Goal: Task Accomplishment & Management: Use online tool/utility

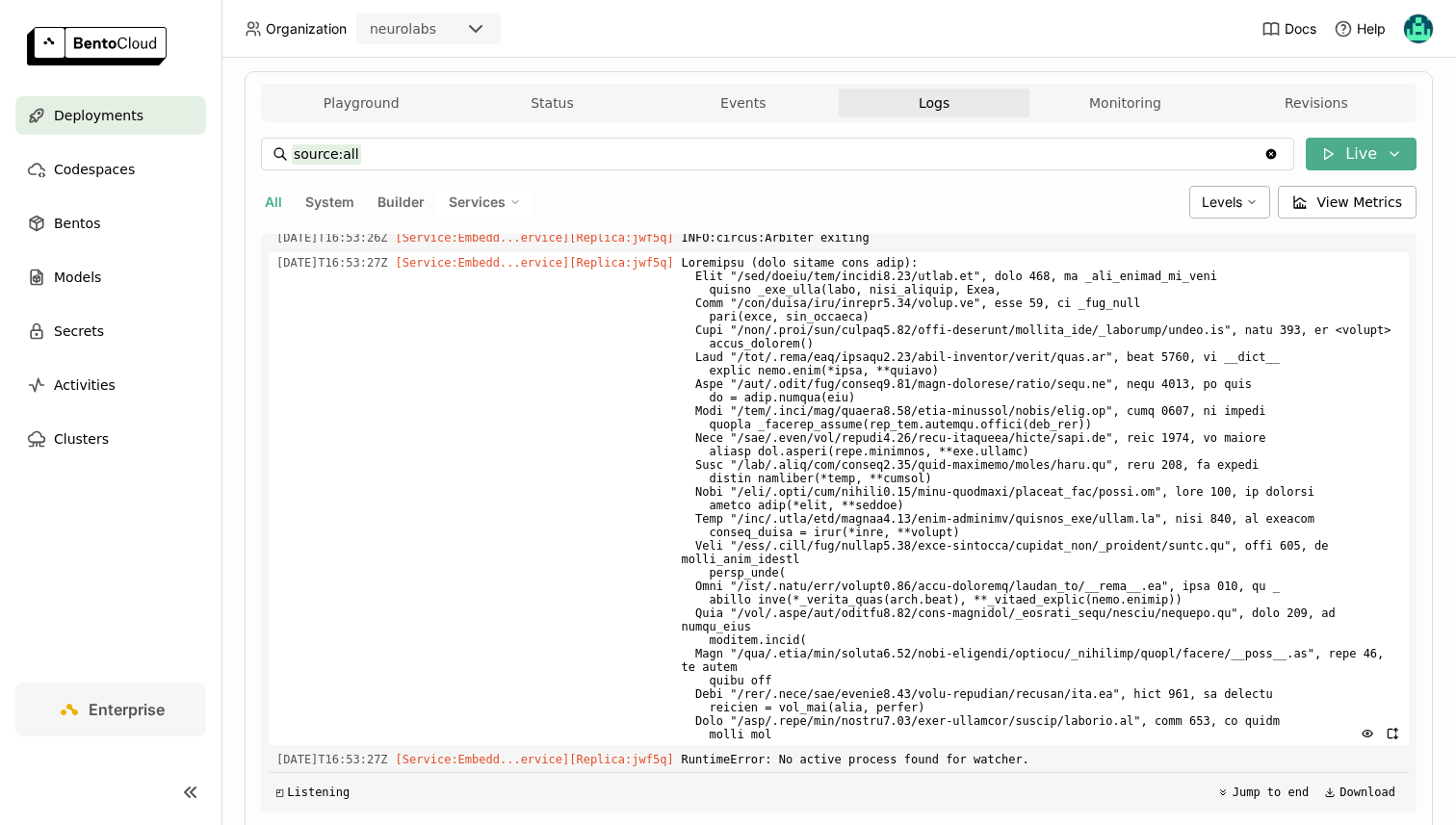
scroll to position [7804, 0]
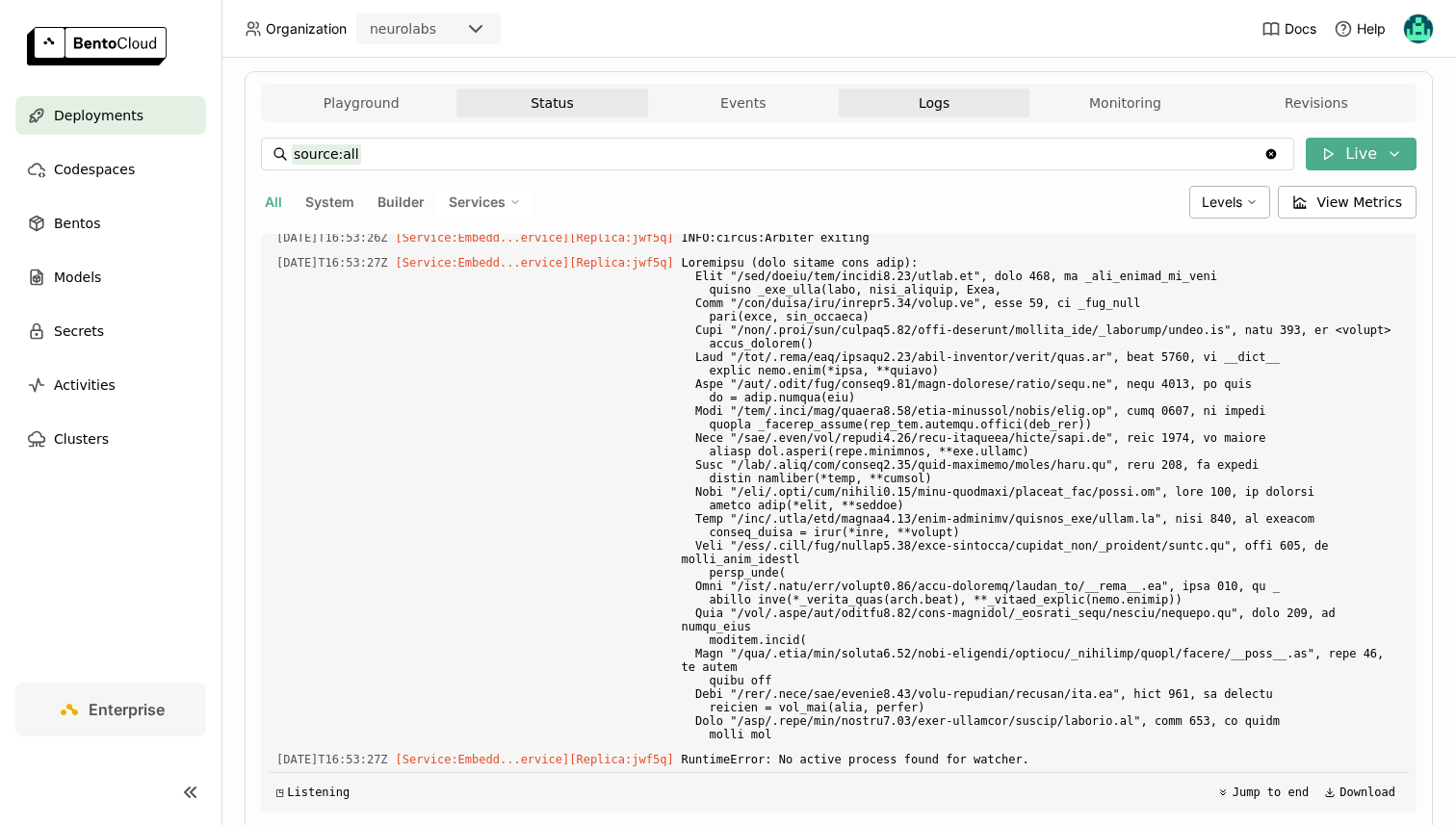
click at [595, 98] on button "Status" at bounding box center [552, 103] width 191 height 29
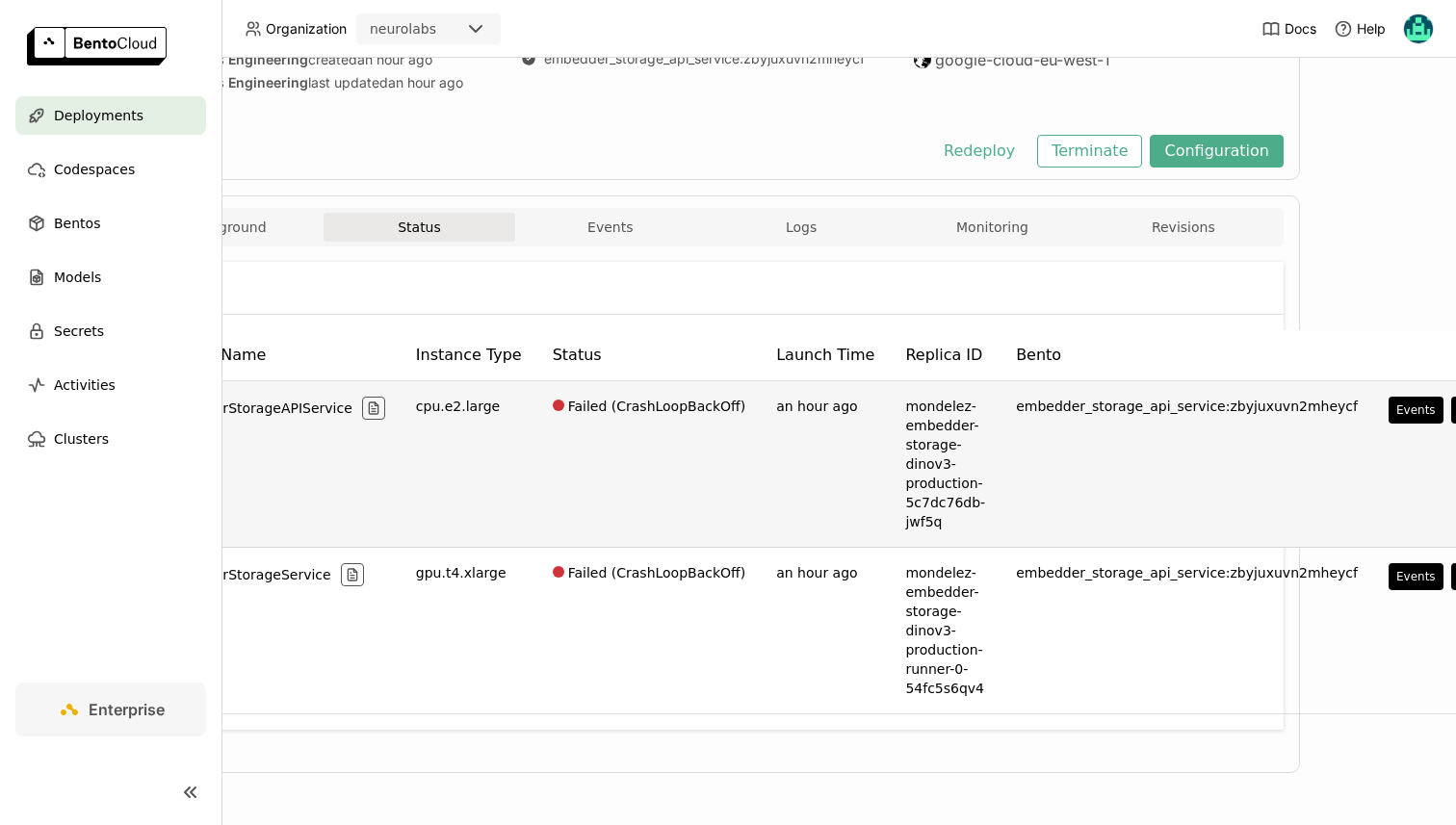
scroll to position [210, 145]
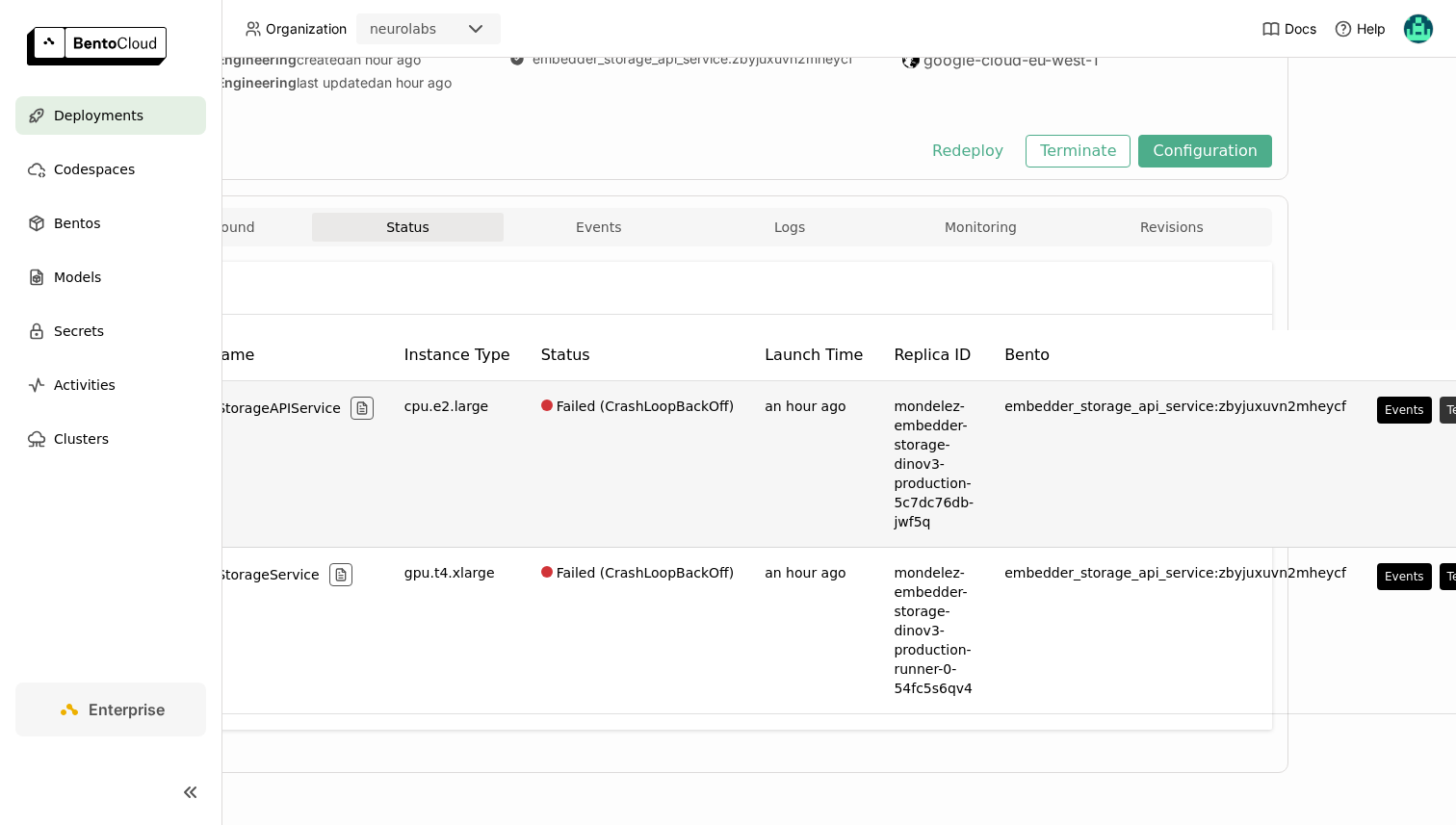
click at [1440, 411] on button "Terminal" at bounding box center [1472, 410] width 65 height 27
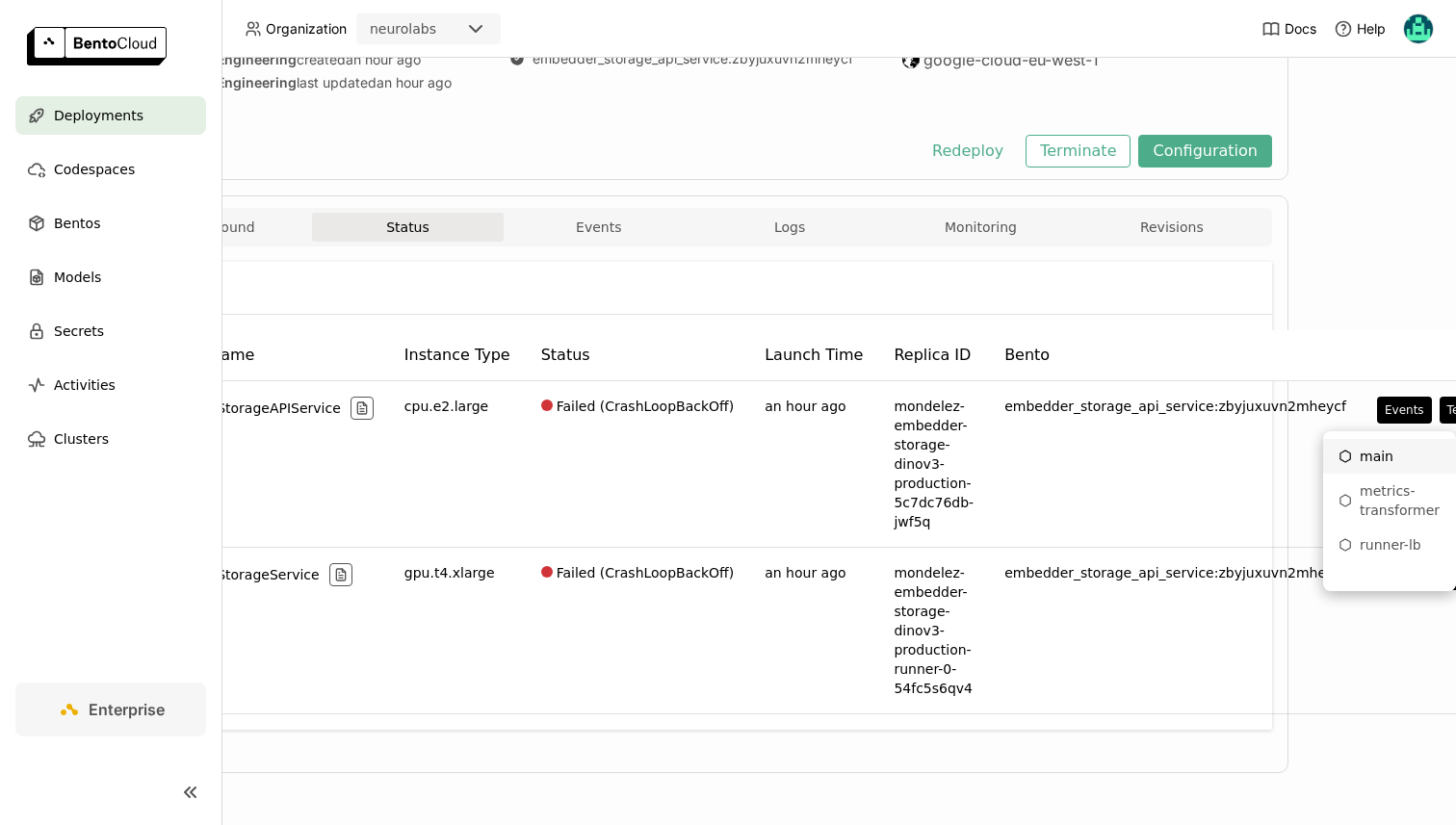
click at [1351, 450] on icon "Menu" at bounding box center [1345, 455] width 13 height 13
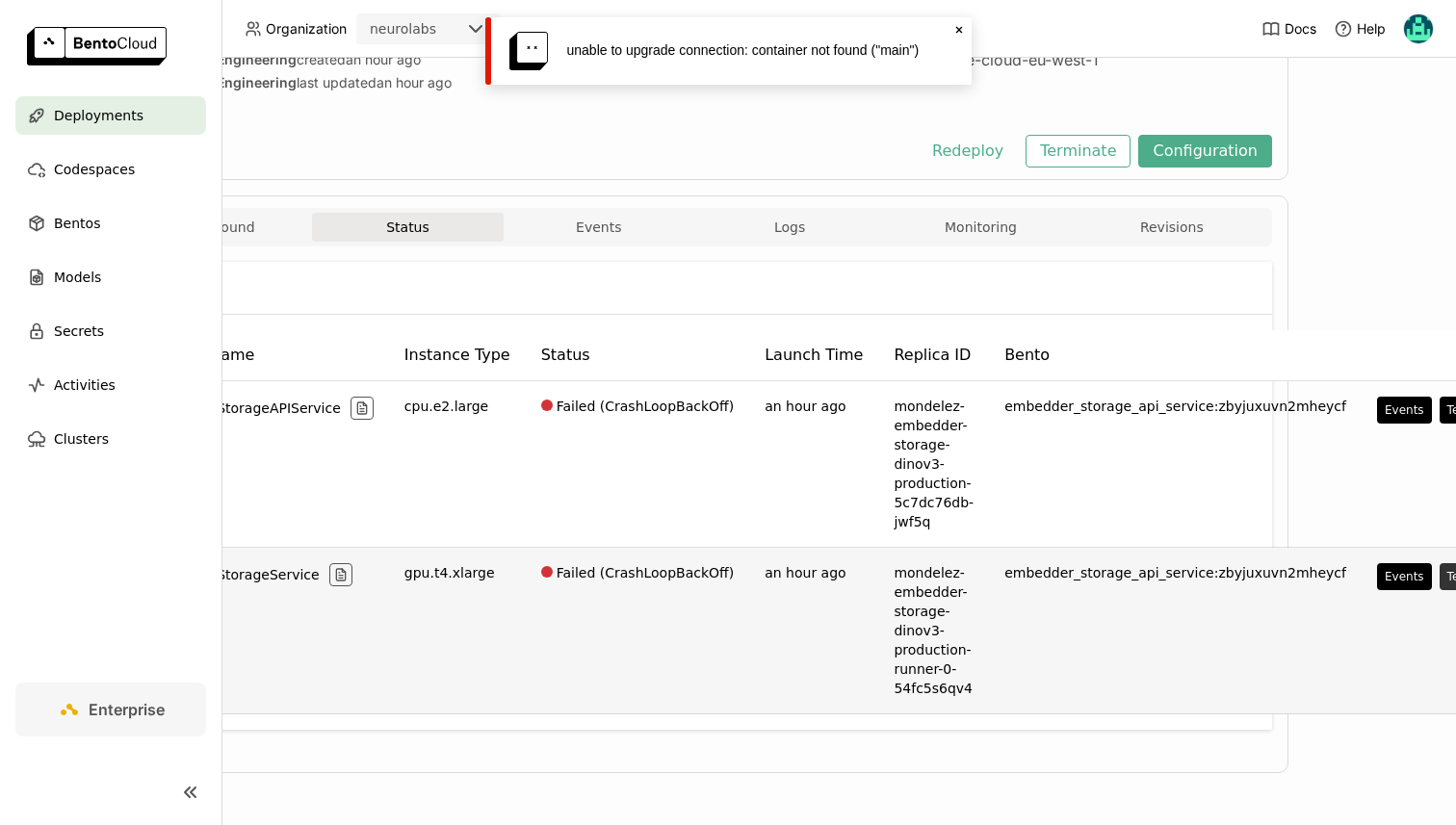
click at [1440, 569] on button "Terminal" at bounding box center [1472, 576] width 65 height 27
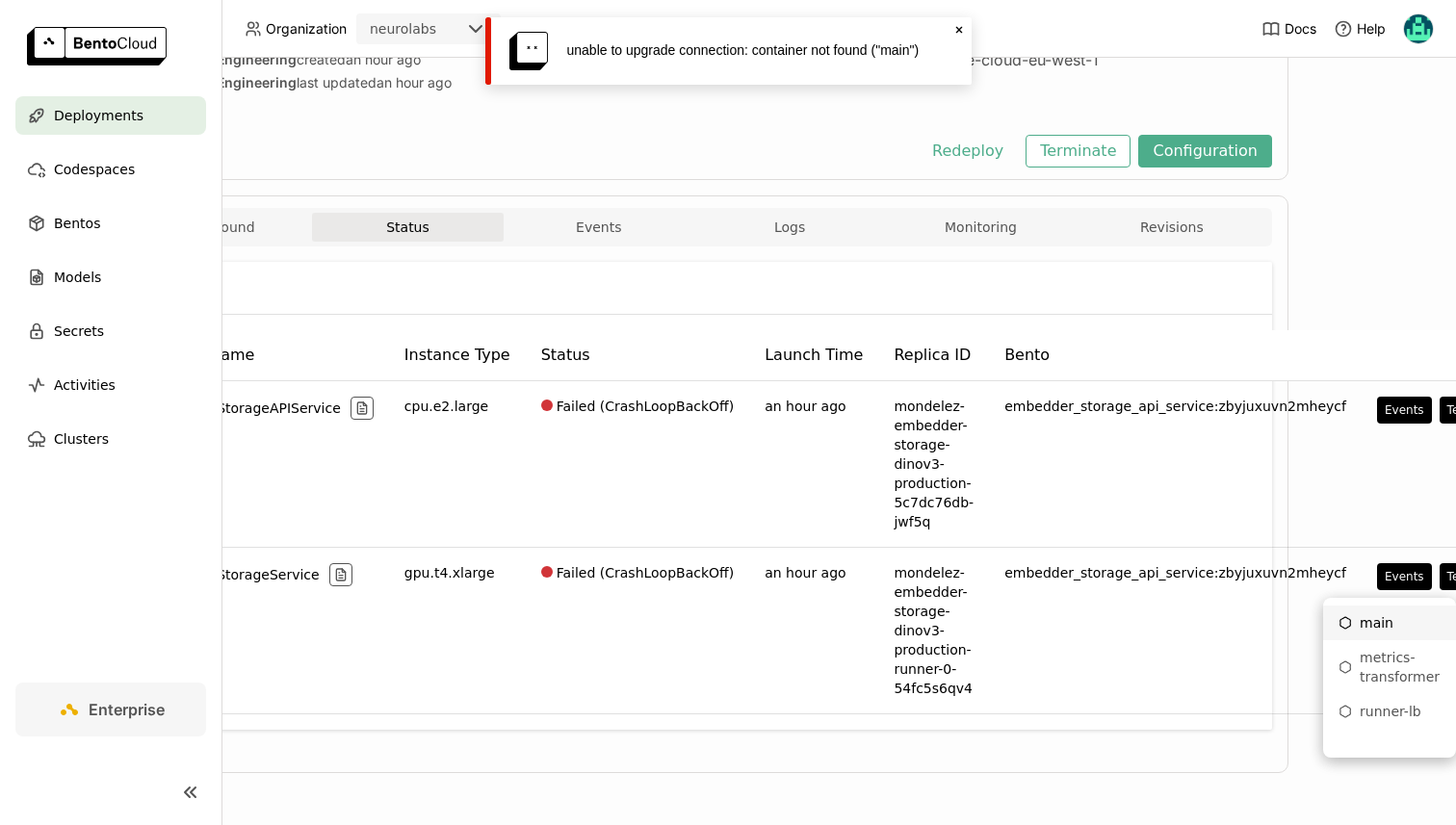
click at [1375, 626] on div "main" at bounding box center [1390, 622] width 102 height 19
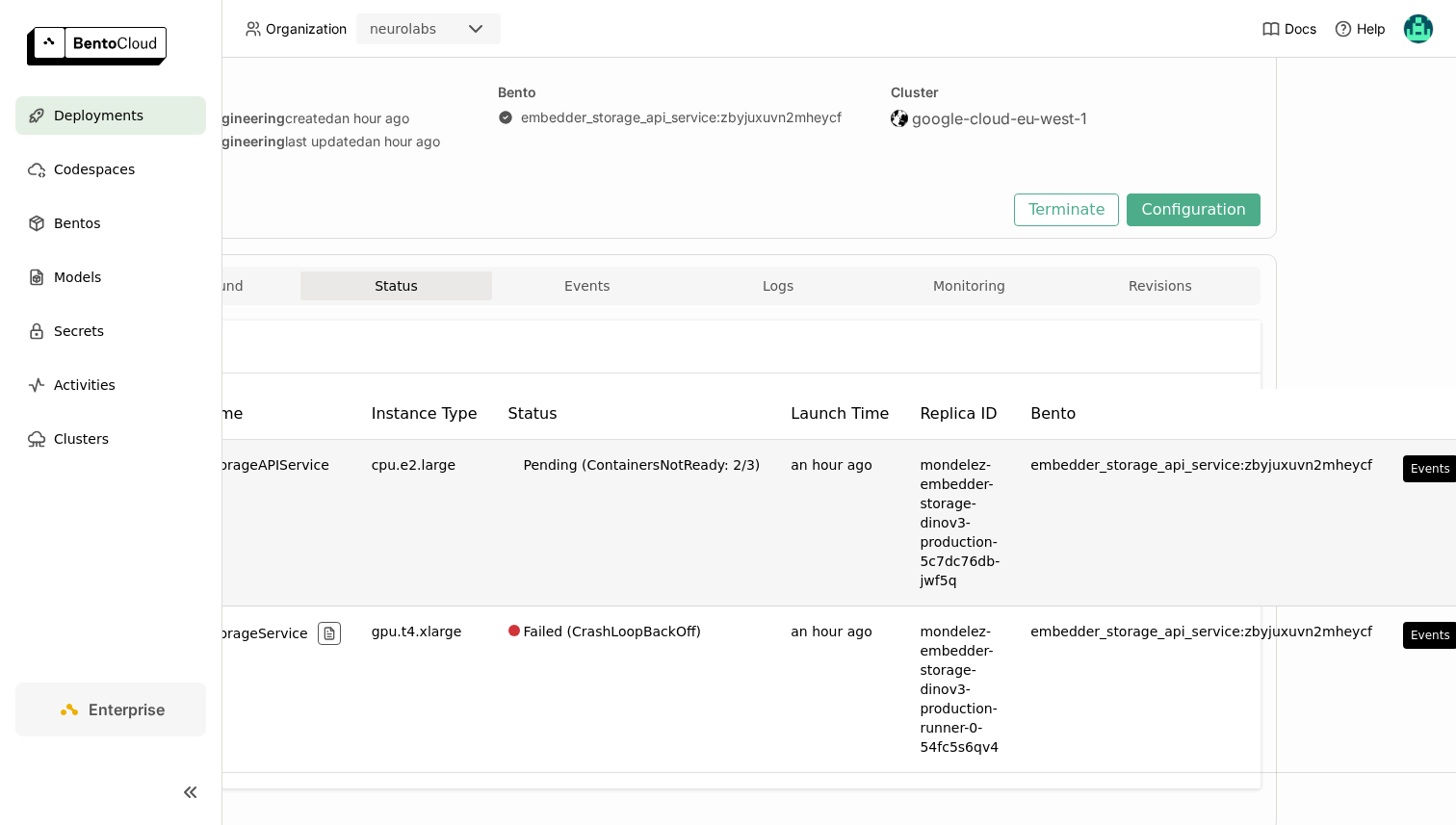
scroll to position [150, 234]
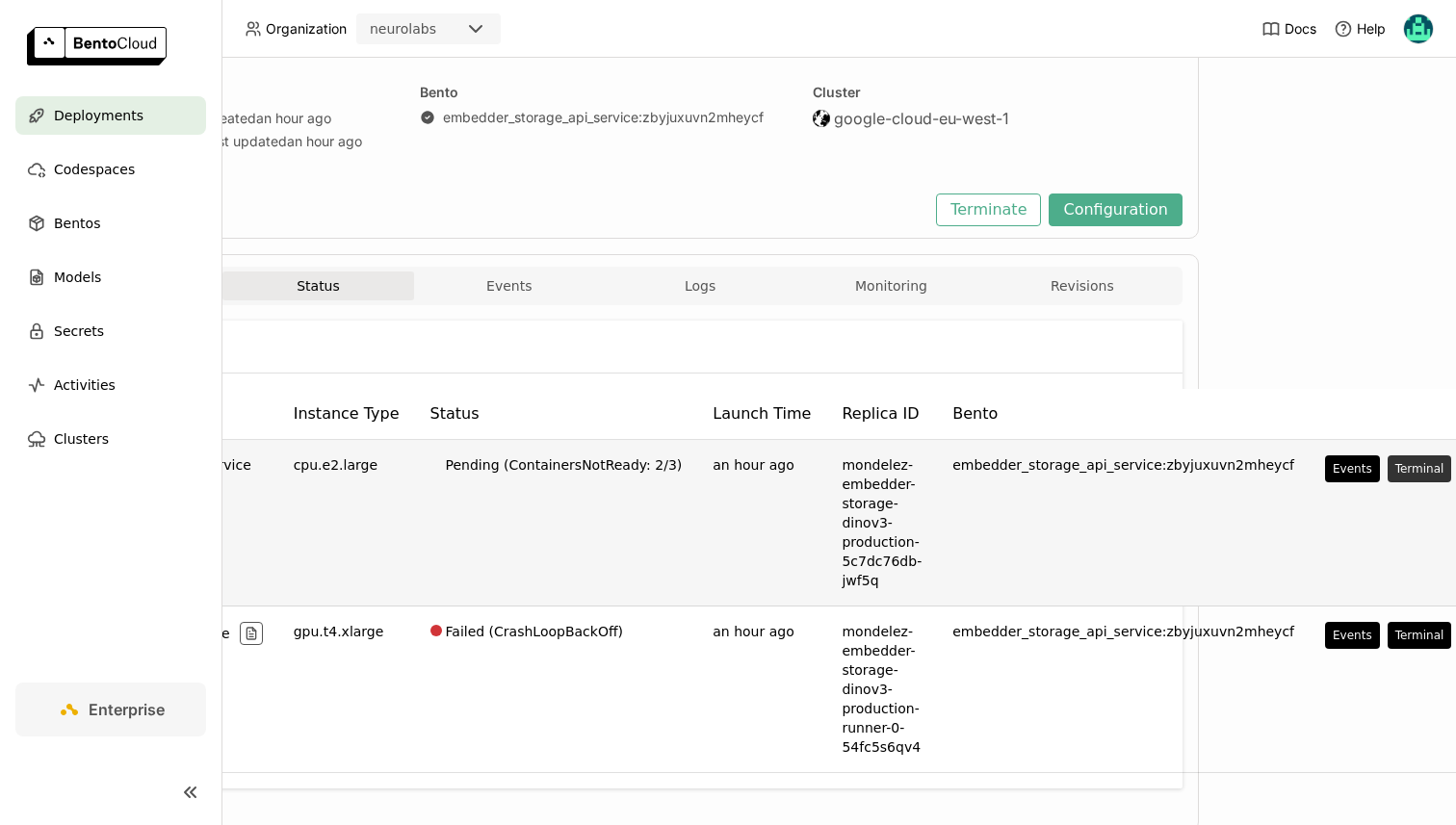
click at [1388, 470] on button "Terminal" at bounding box center [1420, 468] width 65 height 27
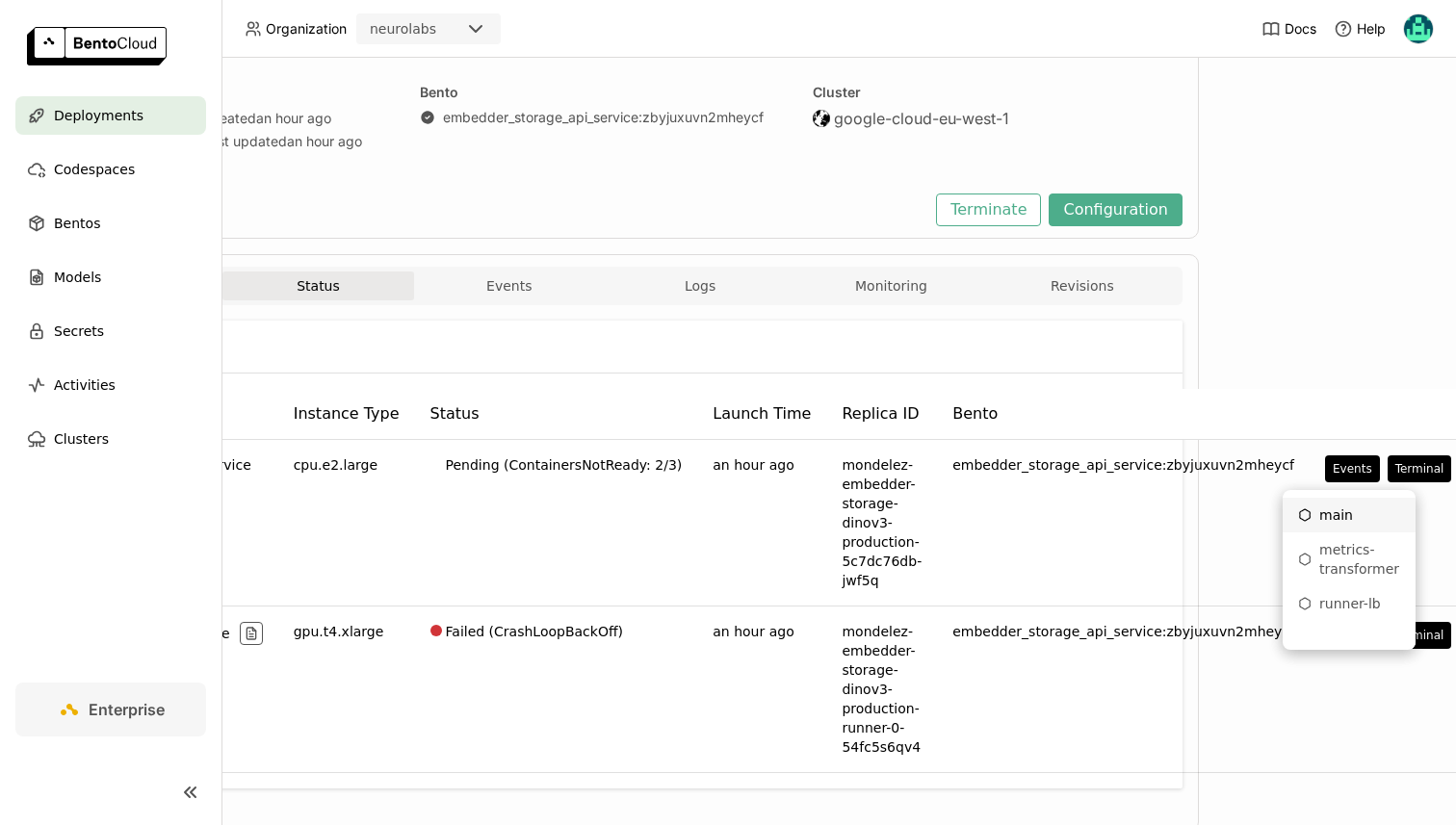
click at [1339, 505] on div "main" at bounding box center [1349, 514] width 102 height 19
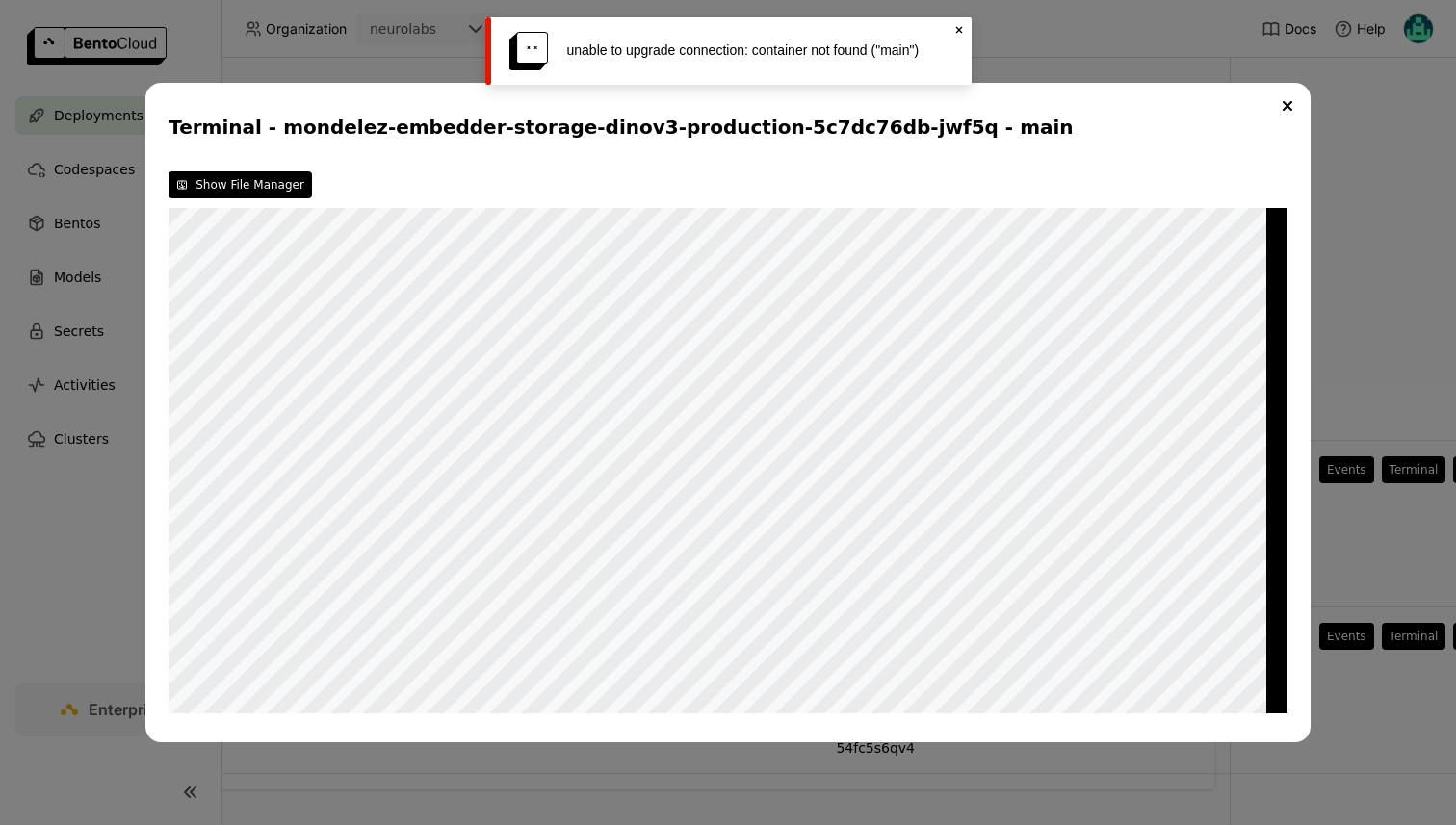
scroll to position [151, 202]
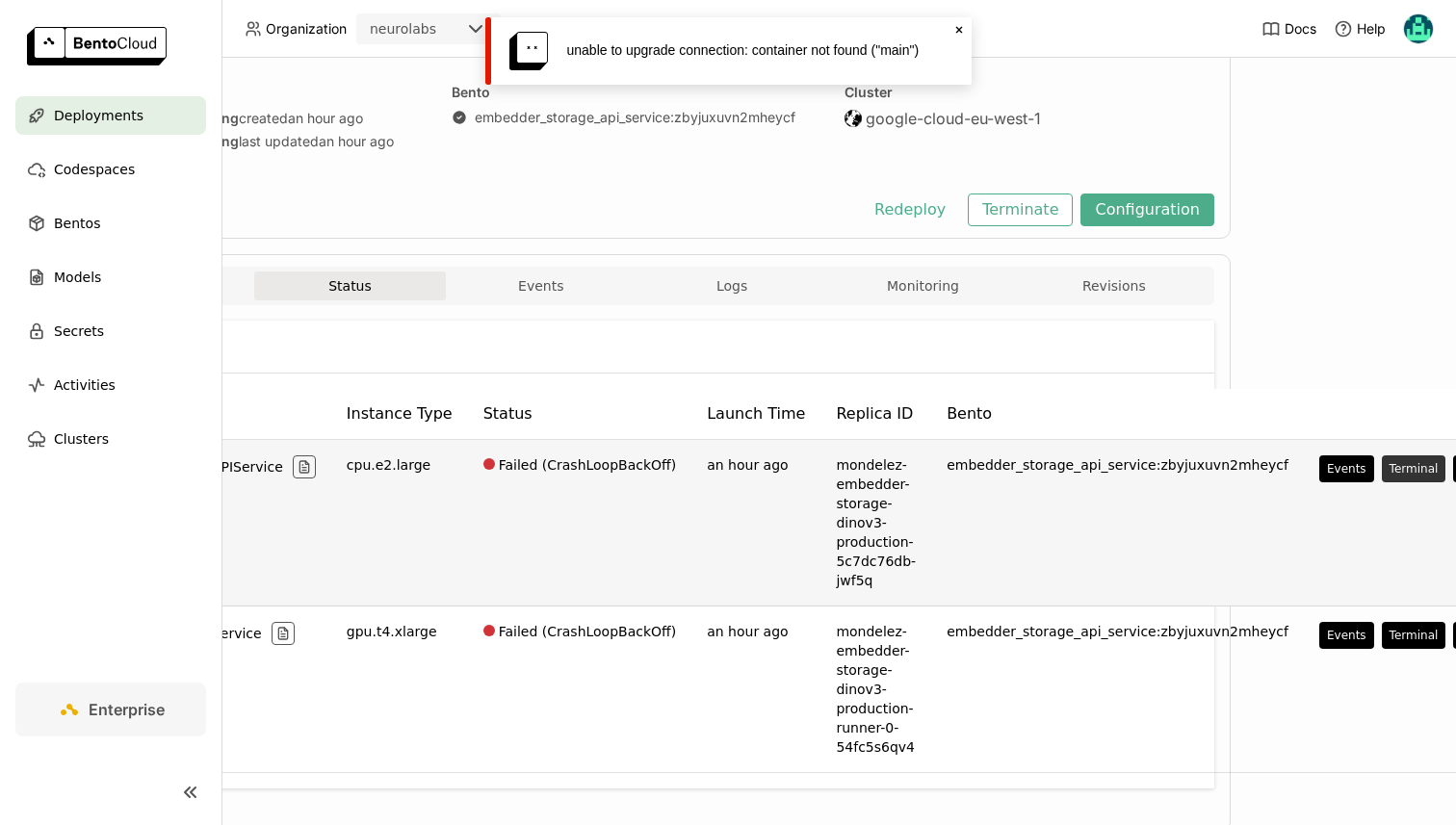
click at [1382, 468] on button "Terminal" at bounding box center [1414, 468] width 65 height 27
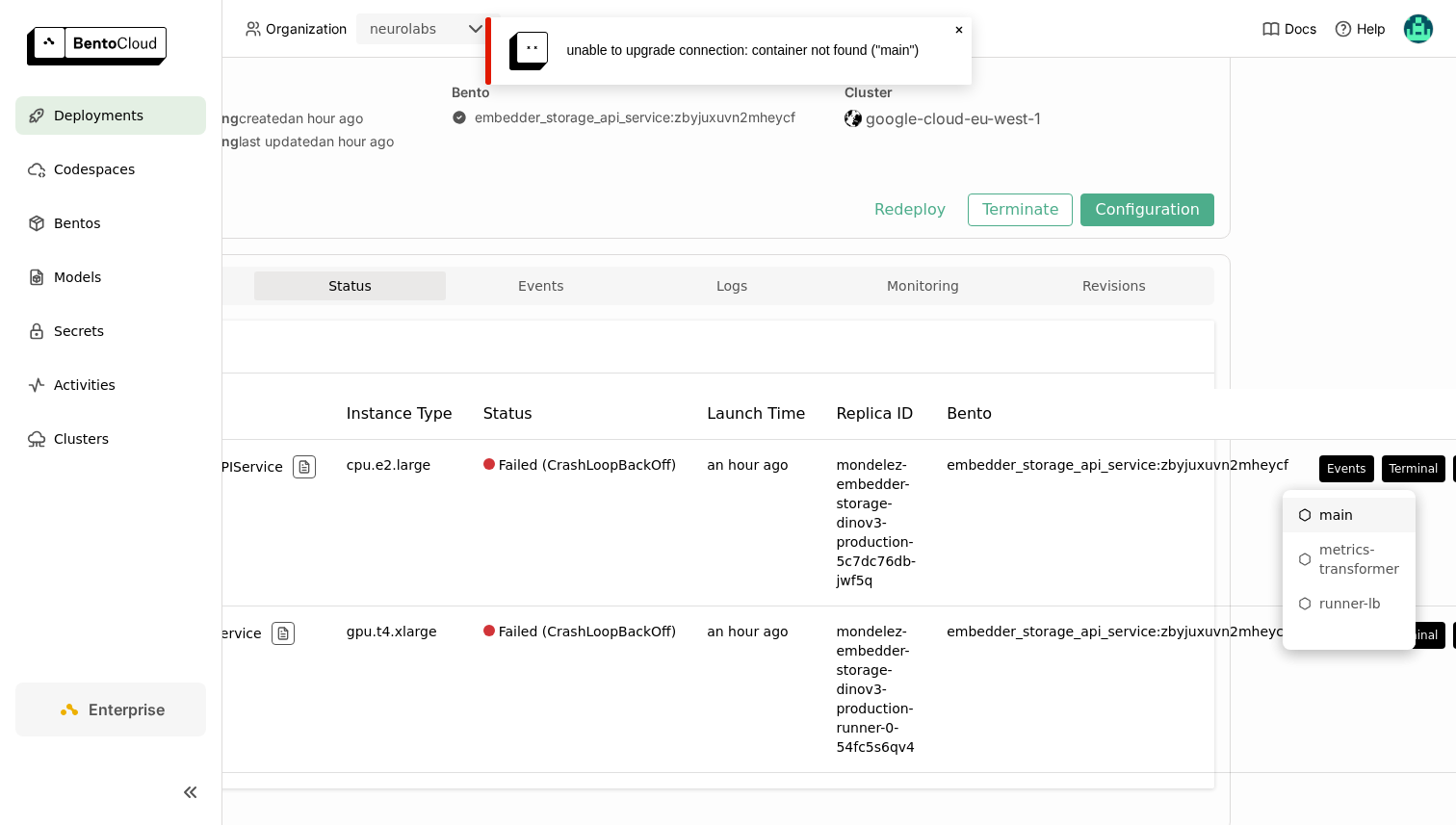
click at [1331, 504] on li "main" at bounding box center [1349, 514] width 133 height 35
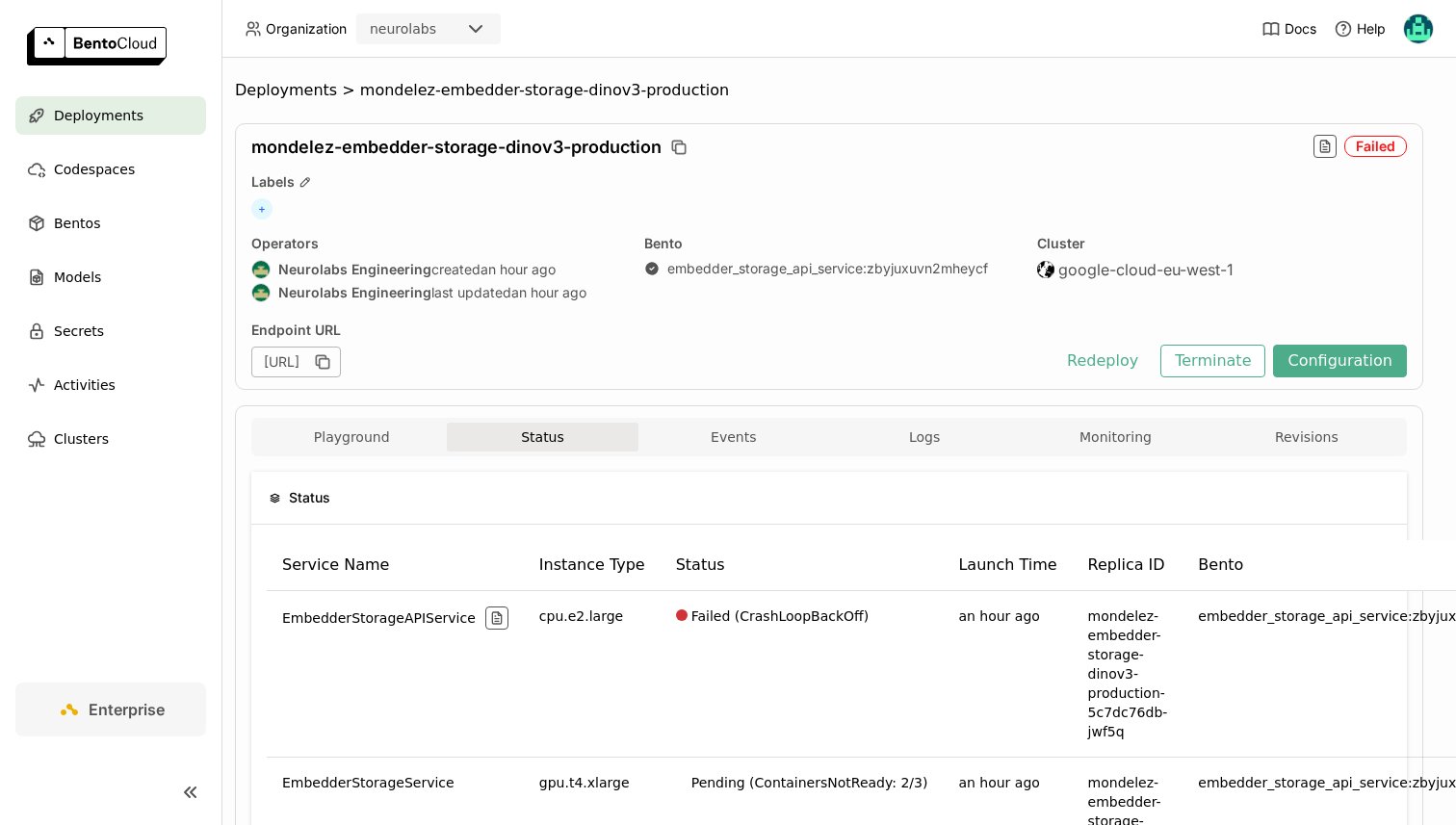
scroll to position [0, 0]
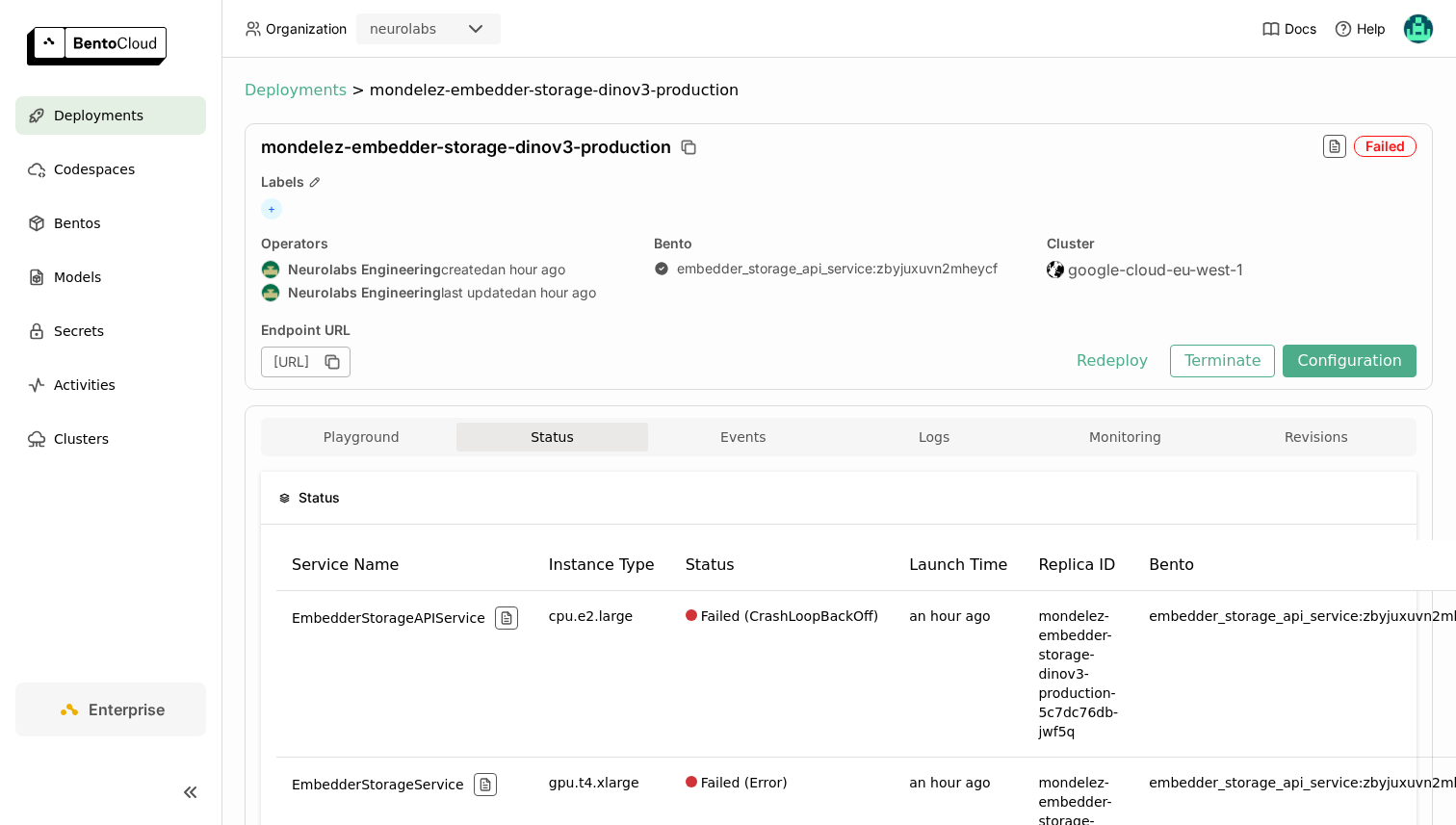
click at [304, 93] on span "Deployments" at bounding box center [296, 90] width 102 height 19
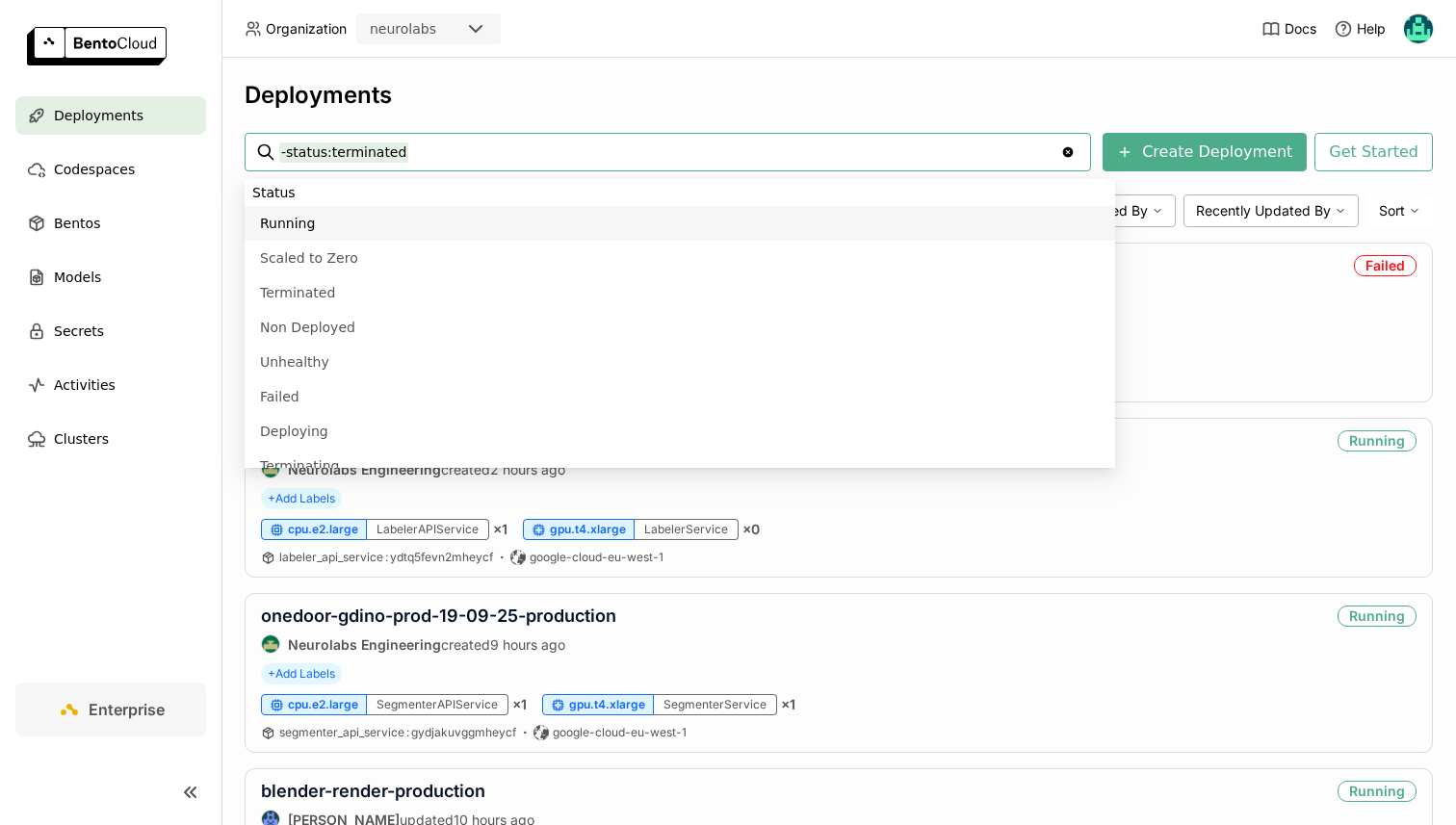
click at [670, 75] on div "Deployments -status:terminated -status:terminated Clear value Create Deployment…" at bounding box center [839, 441] width 1235 height 767
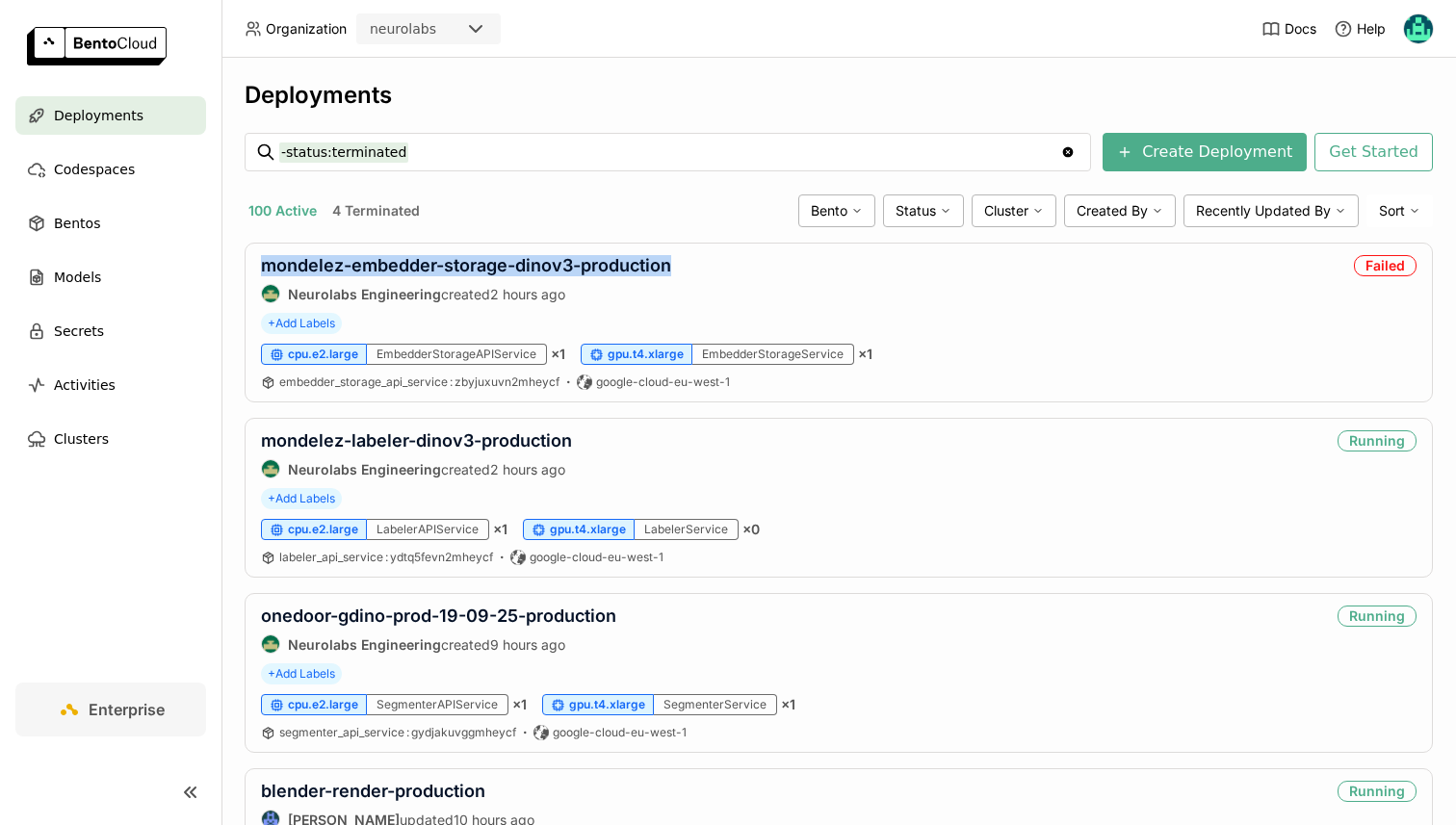
drag, startPoint x: 696, startPoint y: 262, endPoint x: 235, endPoint y: 264, distance: 461.0
click at [235, 264] on div "Deployments -status:terminated -status:terminated Clear value Create Deployment…" at bounding box center [839, 441] width 1235 height 767
copy link "mondelez-embedder-storage-dinov3-production"
click at [431, 262] on link "mondelez-embedder-storage-dinov3-production" at bounding box center [466, 265] width 411 height 20
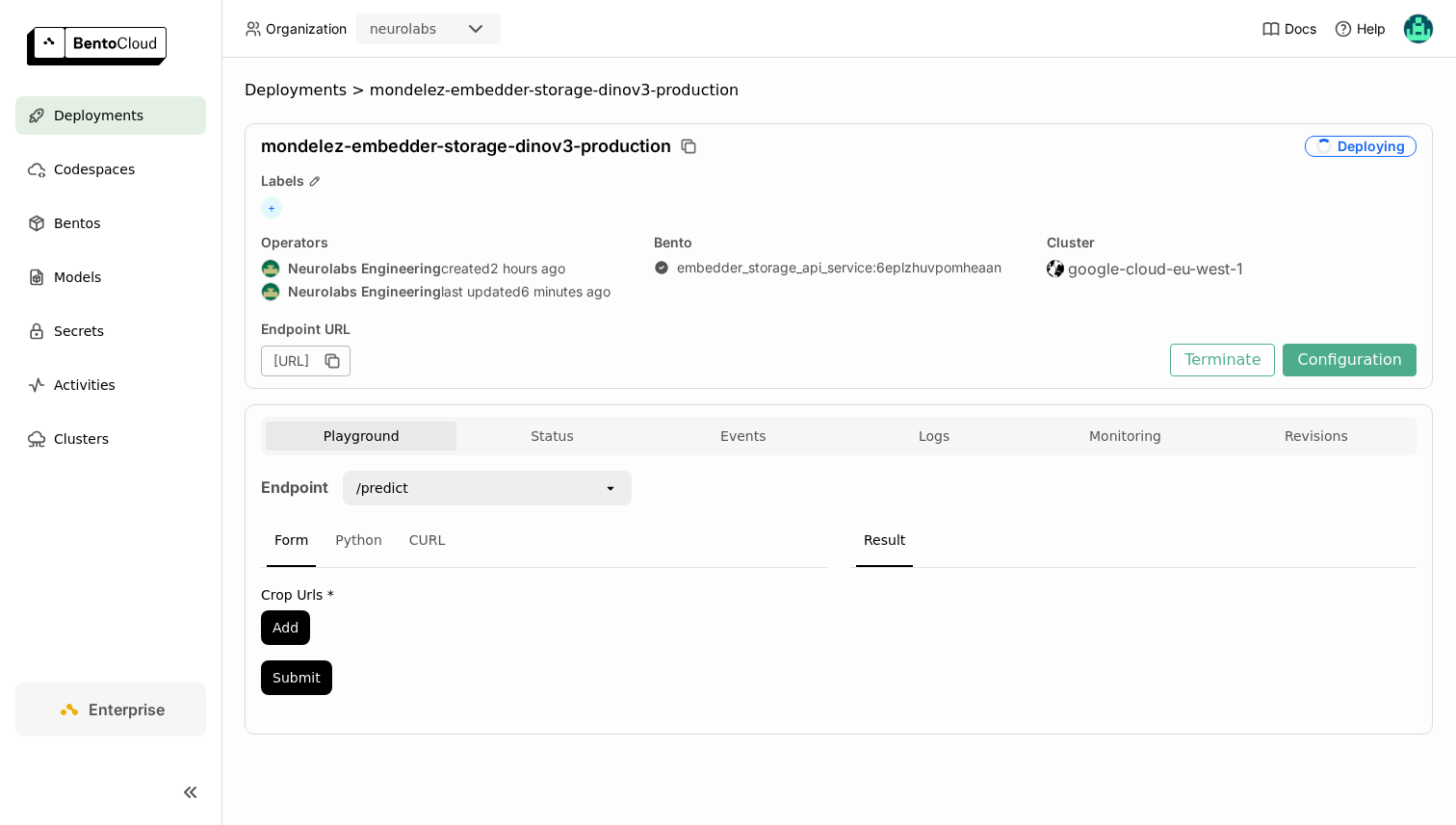
click at [560, 419] on div "Playground Status Events Logs Monitoring Revisions" at bounding box center [838, 435] width 1156 height 39
click at [575, 445] on button "Status" at bounding box center [552, 435] width 191 height 29
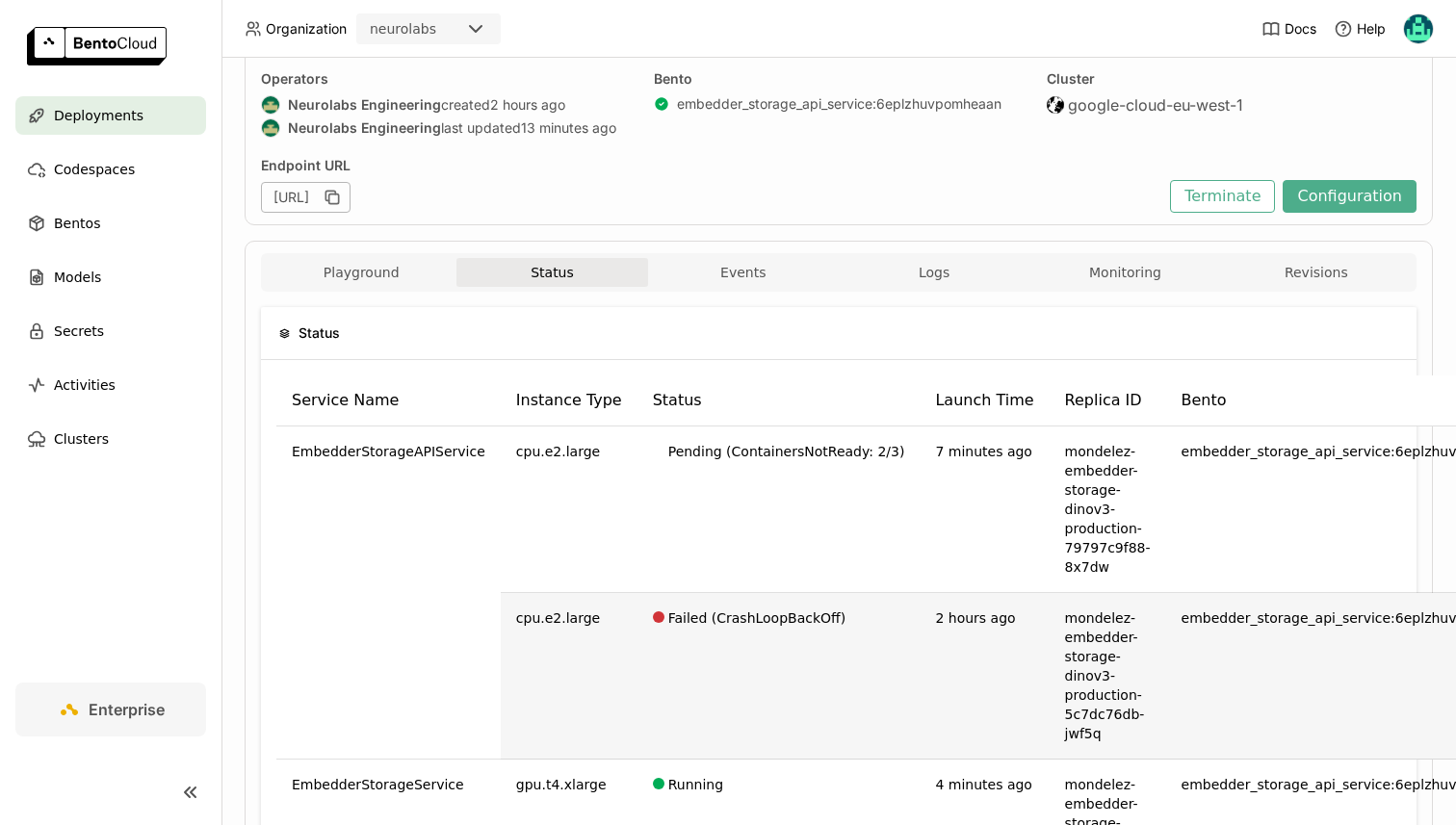
scroll to position [159, 0]
